Goal: Task Accomplishment & Management: Complete application form

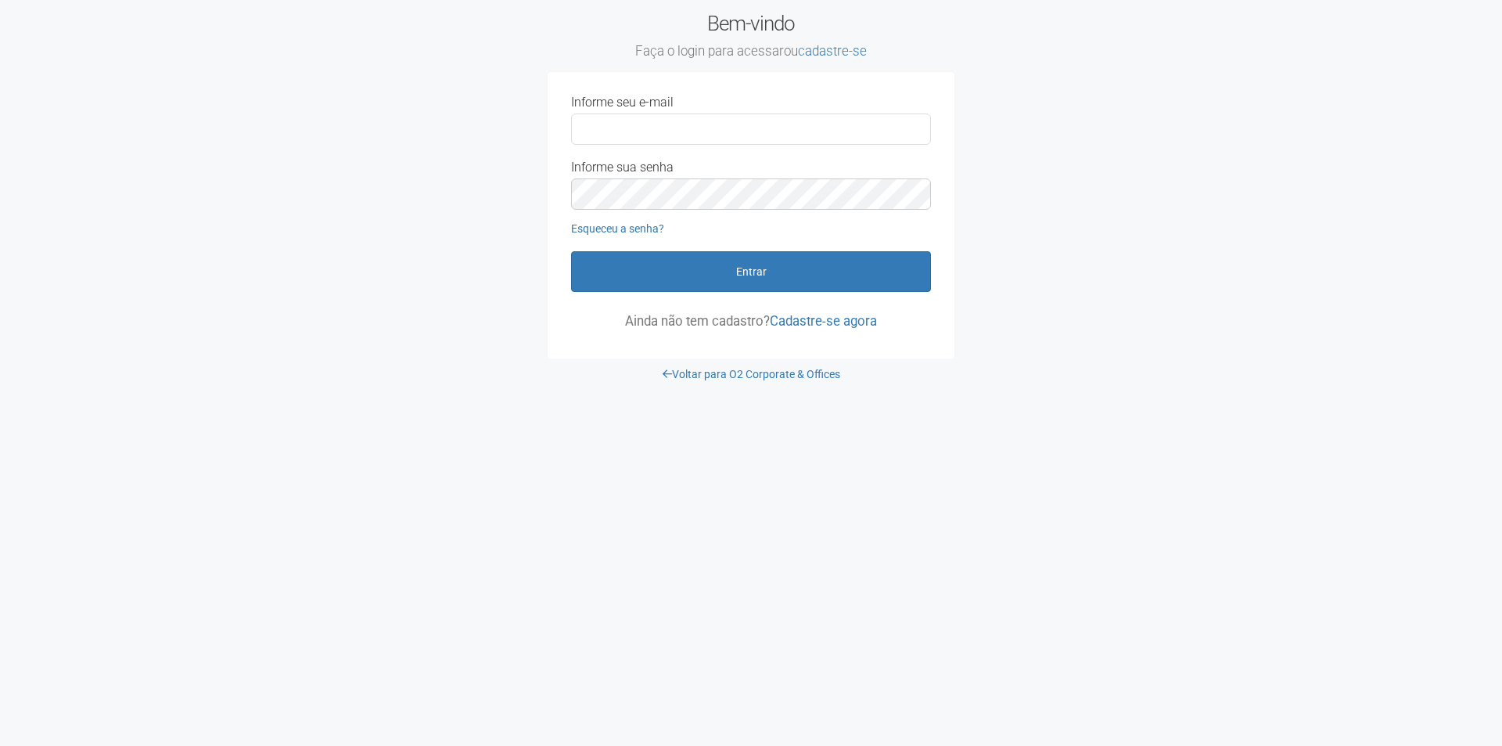
type input "**********"
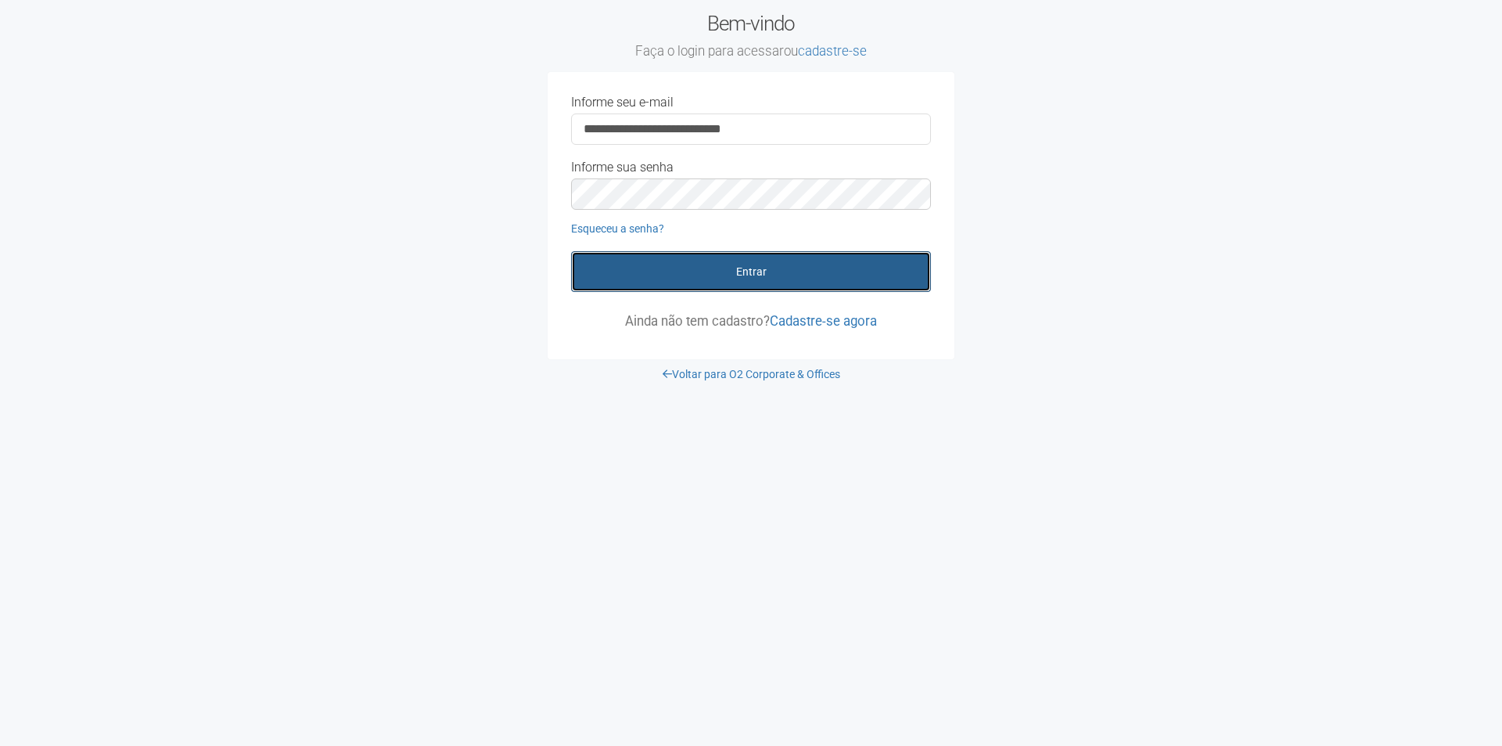
click at [768, 275] on button "Entrar" at bounding box center [751, 271] width 360 height 41
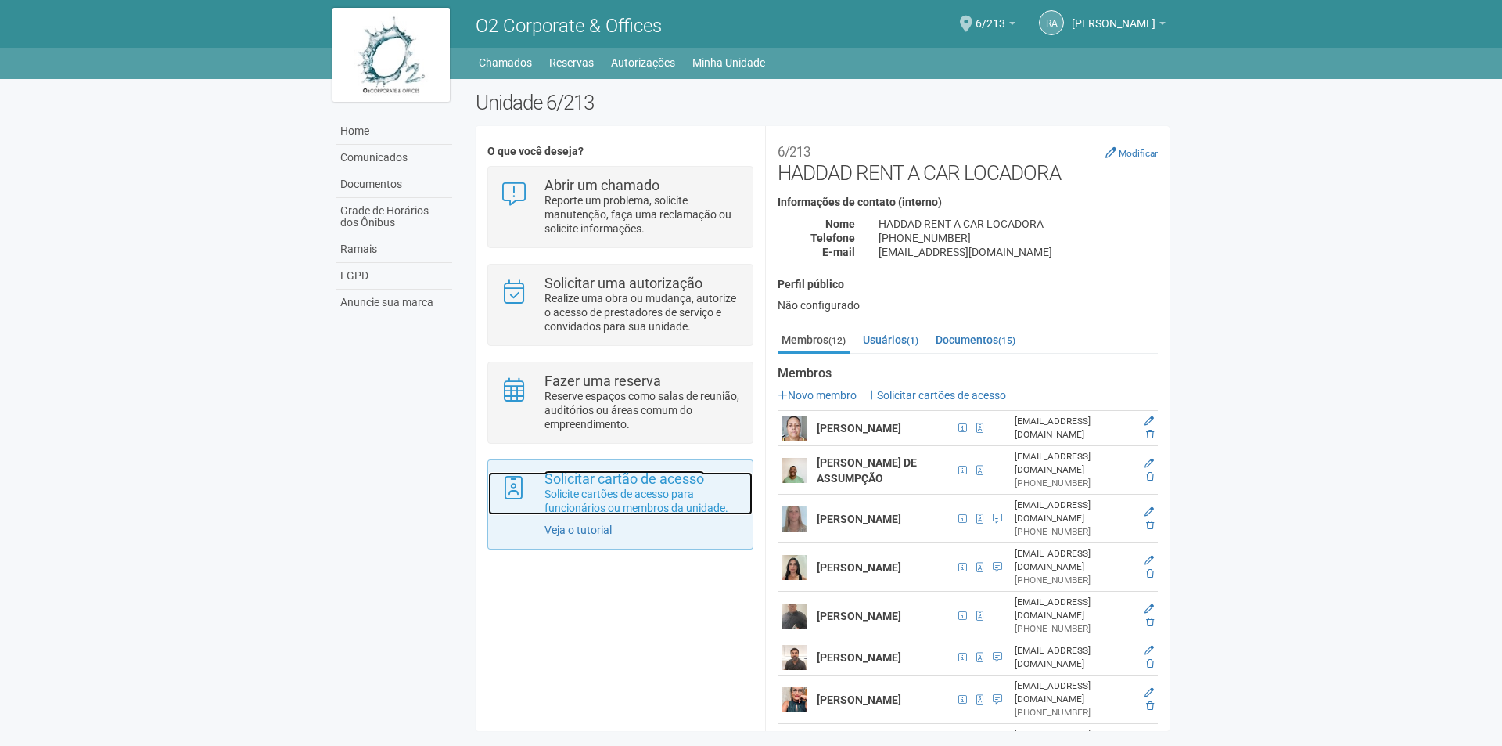
click at [649, 490] on p "Solicite cartões de acesso para funcionários ou membros da unidade." at bounding box center [643, 501] width 196 height 28
